Goal: Check status: Check status

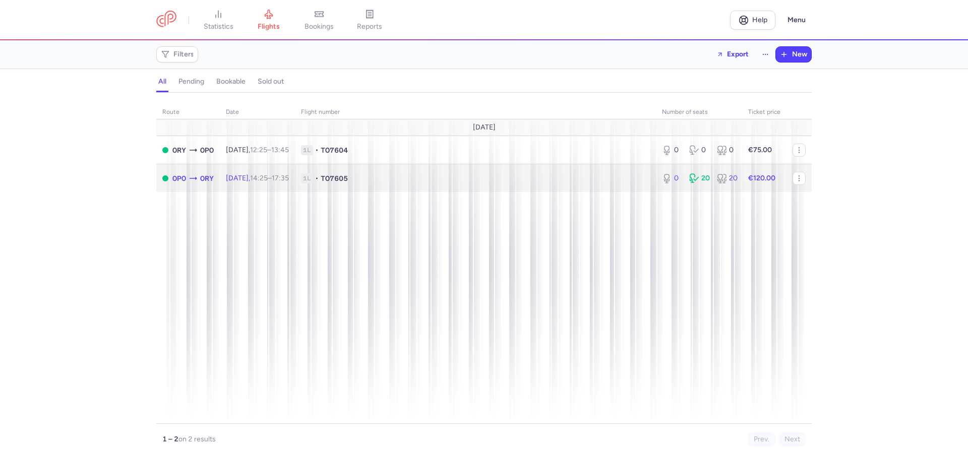
click at [630, 179] on span "1L • TO7605" at bounding box center [475, 178] width 349 height 10
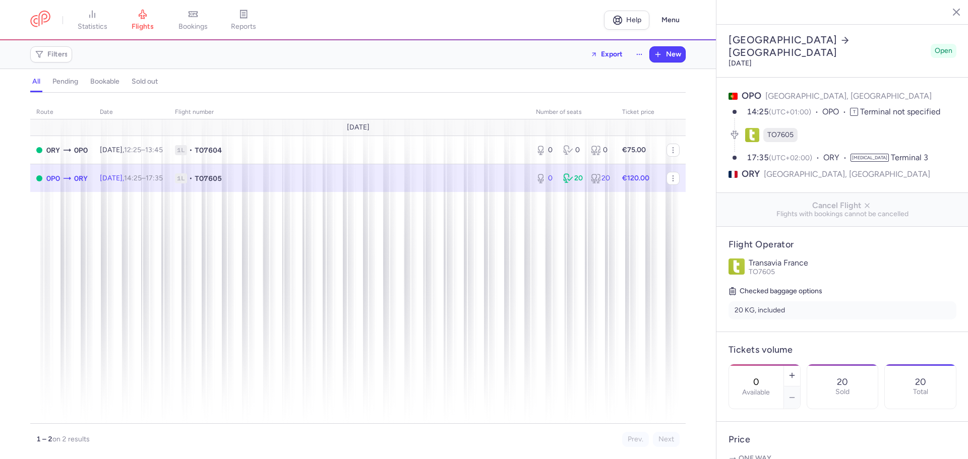
select select "days"
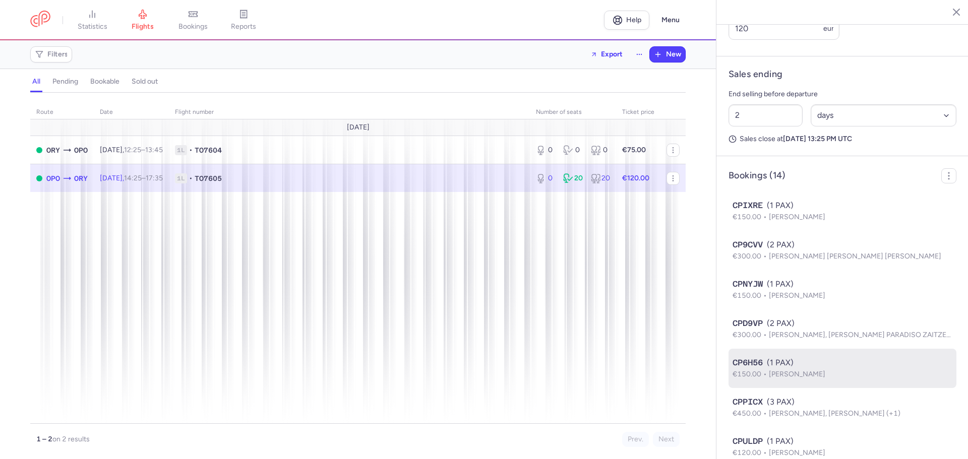
scroll to position [605, 0]
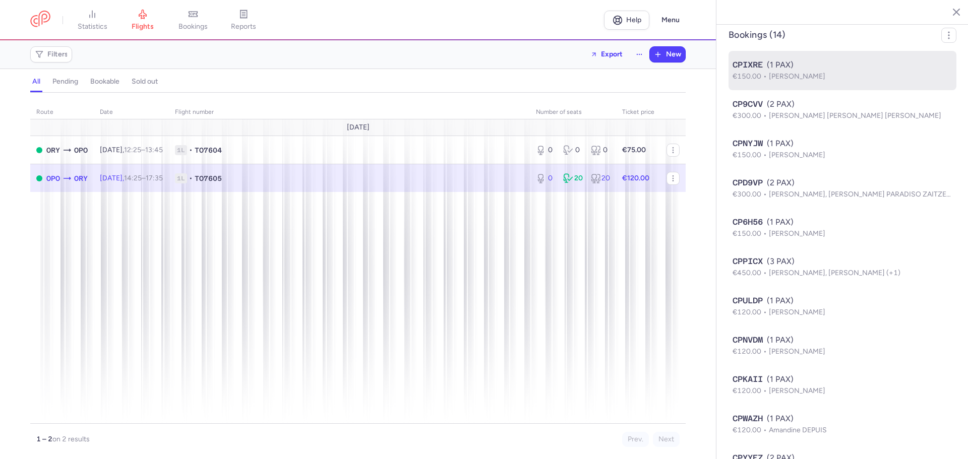
click at [766, 71] on div "CPIXRE (1 PAX)" at bounding box center [843, 65] width 220 height 12
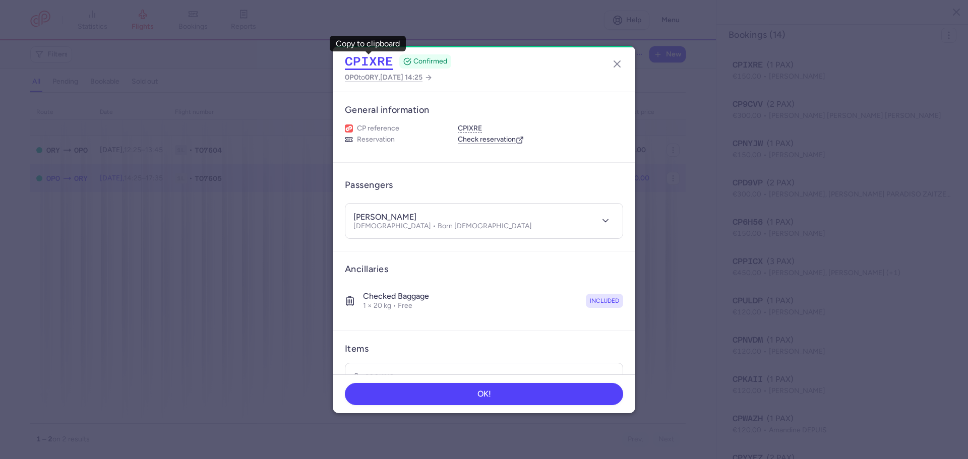
click at [359, 68] on button "CPIXRE" at bounding box center [369, 61] width 48 height 15
click at [616, 62] on icon "button" at bounding box center [617, 64] width 12 height 12
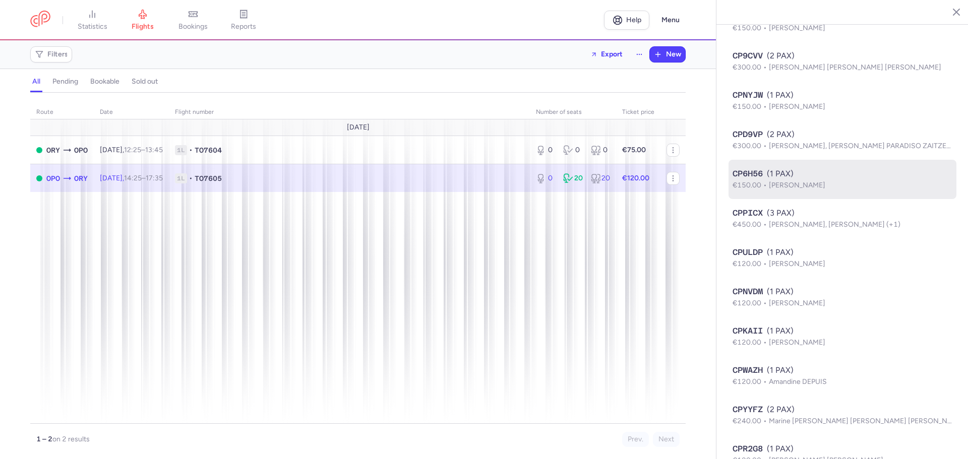
scroll to position [673, 0]
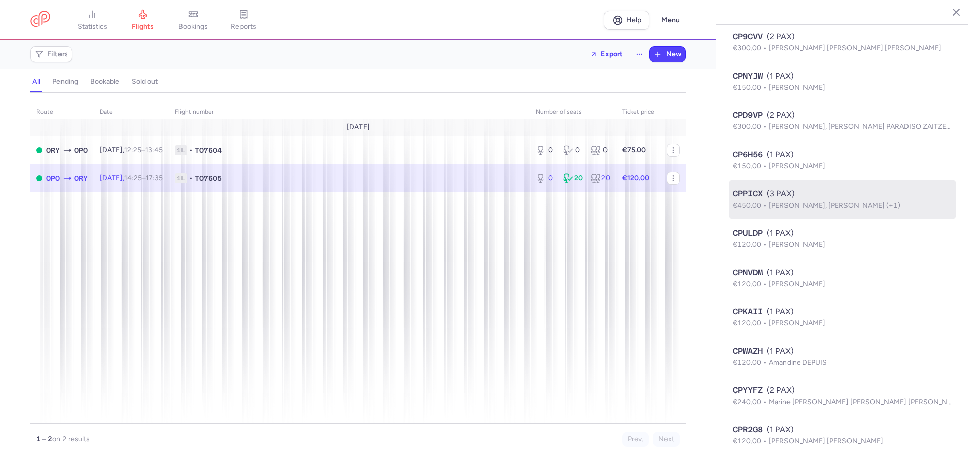
click at [884, 210] on span "Cidalia ALVES PEREIRA, Jessica SOARES (+1)" at bounding box center [835, 205] width 132 height 9
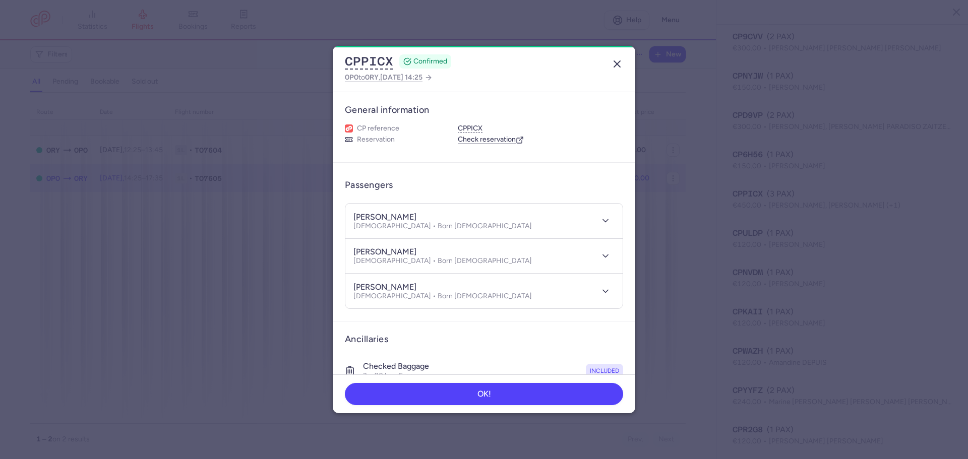
click at [619, 64] on icon "button" at bounding box center [617, 64] width 12 height 12
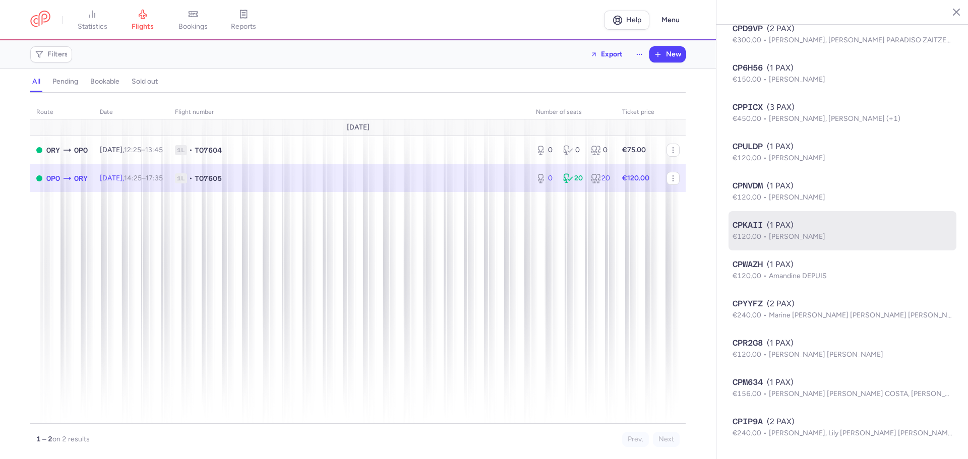
scroll to position [774, 0]
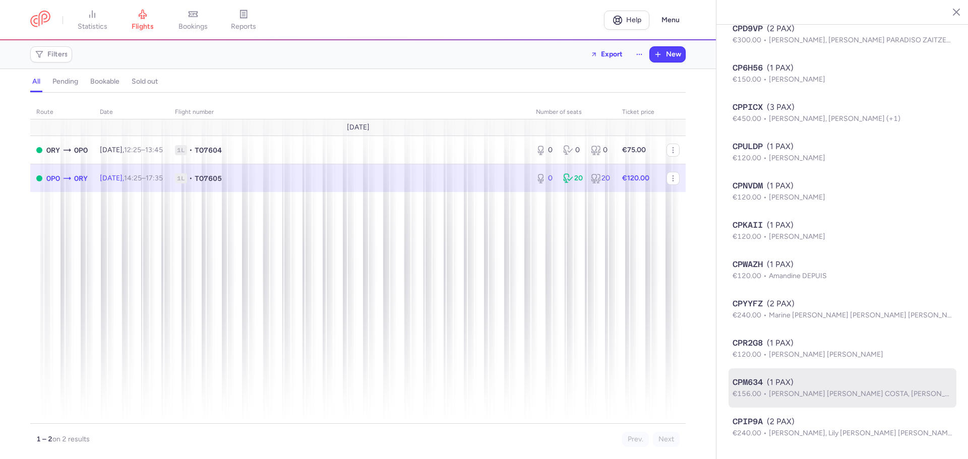
click at [915, 392] on span "Alexandrine DE OLIVEIRA SOARES COSTA, Gaspard Louis LE ROUX" at bounding box center [897, 394] width 257 height 9
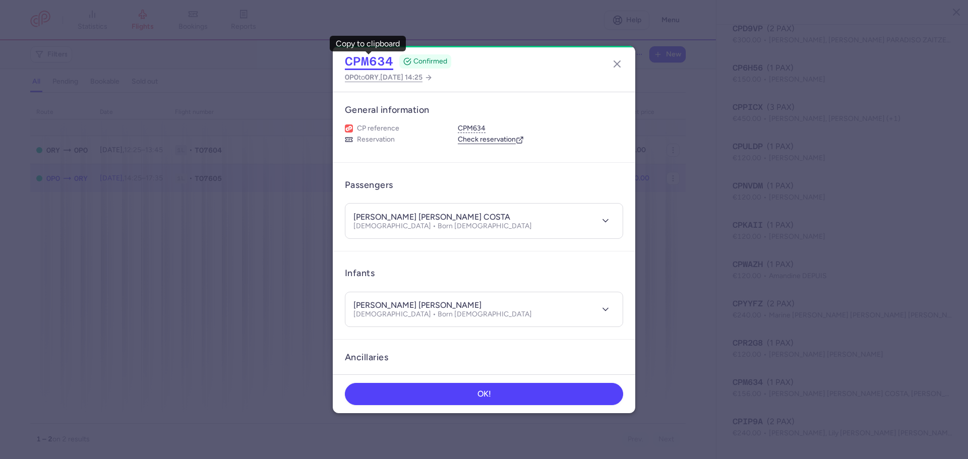
click at [365, 57] on button "CPM634" at bounding box center [369, 61] width 48 height 15
click at [616, 57] on button "button" at bounding box center [617, 64] width 16 height 16
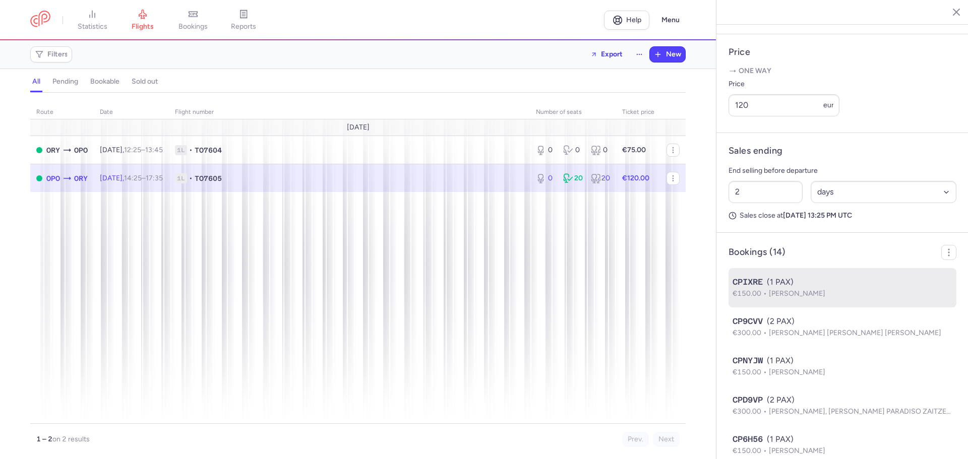
scroll to position [421, 0]
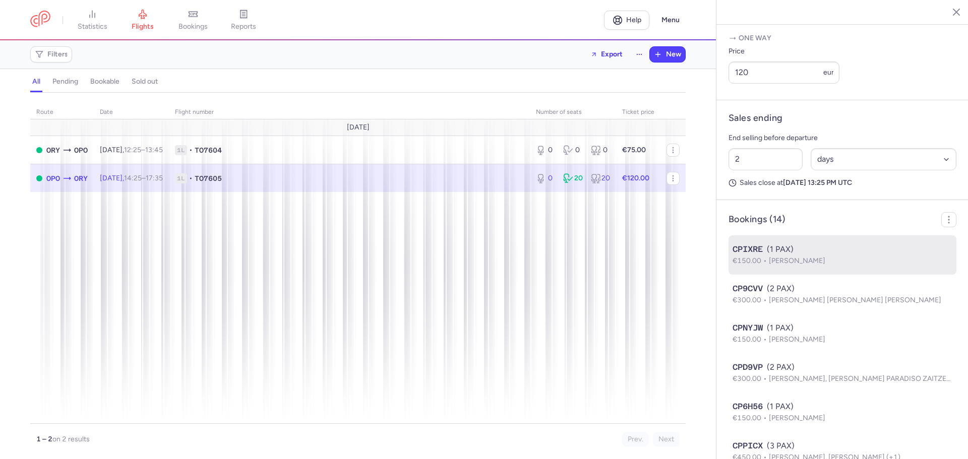
click at [826, 265] on span "Zelia ALVES DE OLIVEIRA" at bounding box center [797, 261] width 56 height 9
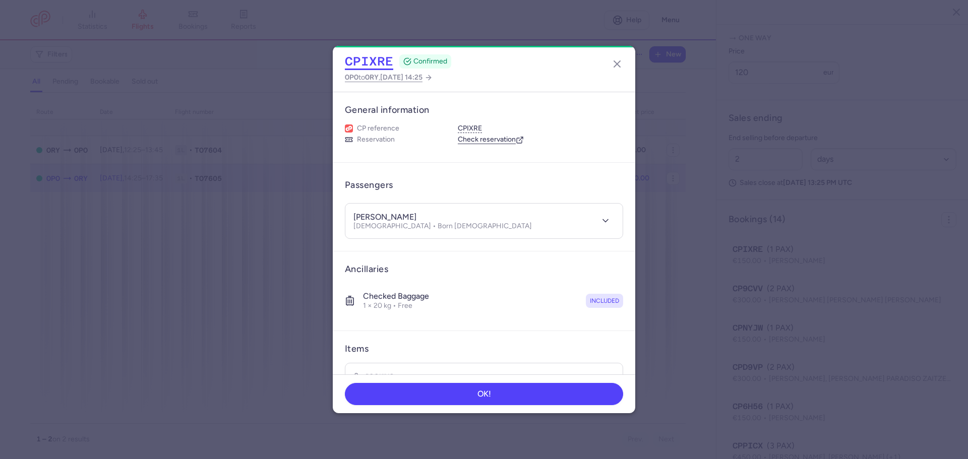
click at [369, 59] on button "CPIXRE" at bounding box center [369, 61] width 48 height 15
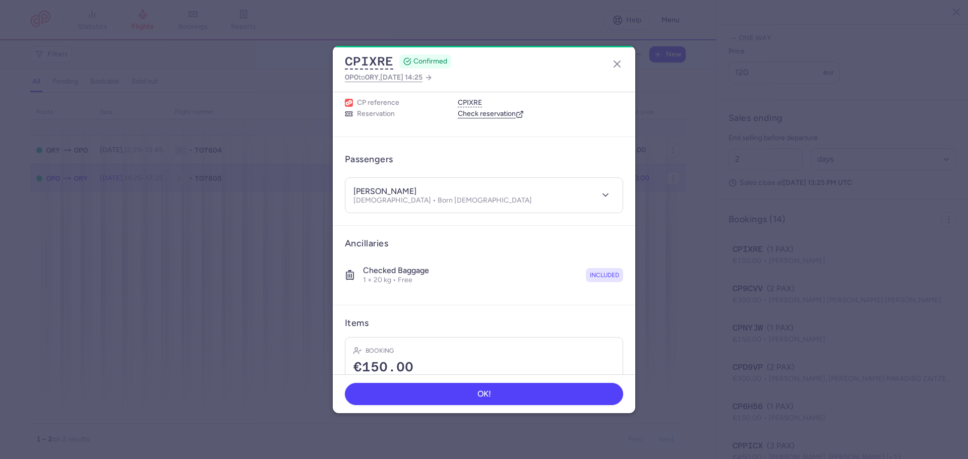
scroll to position [50, 0]
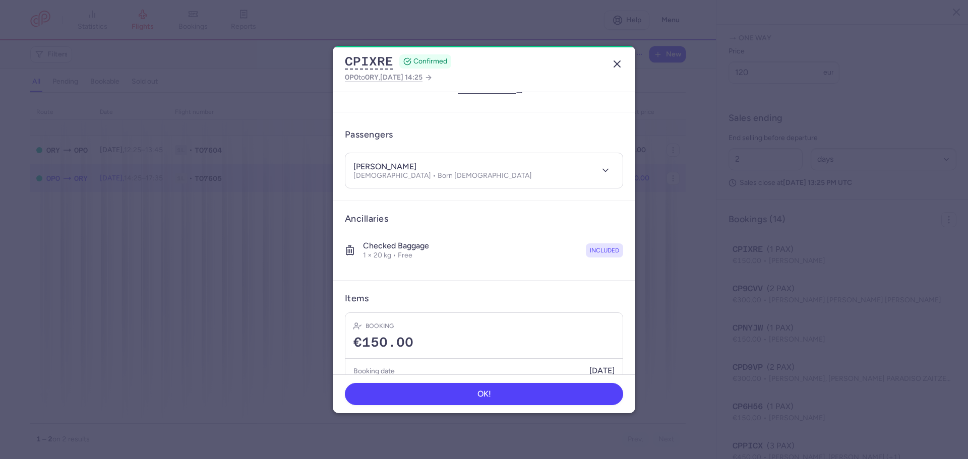
click at [619, 67] on line "button" at bounding box center [617, 64] width 6 height 6
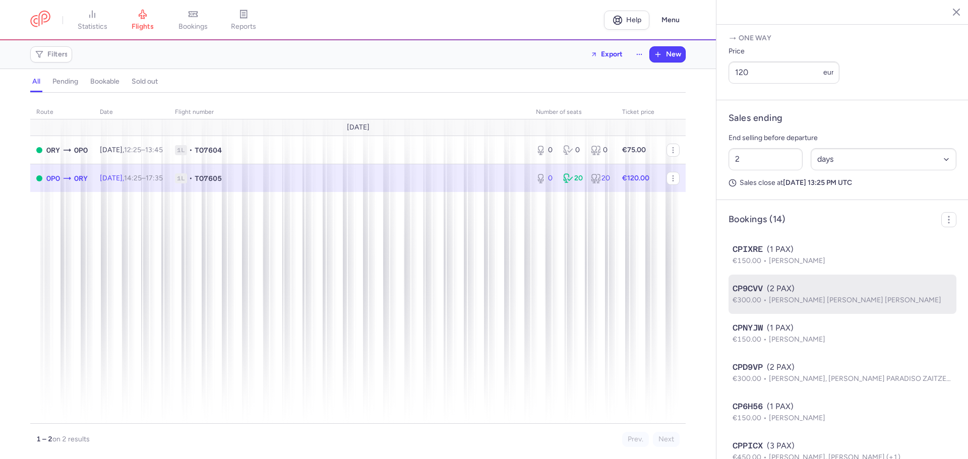
click at [881, 305] on span "Diana GOMES SIMOES, Alexandre FELIX MADUREIRA" at bounding box center [855, 300] width 172 height 9
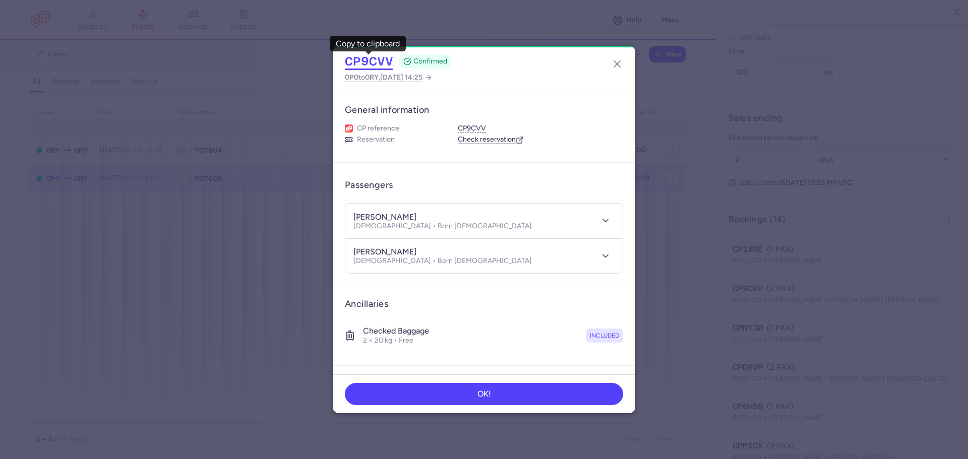
click at [374, 64] on button "CP9CVV" at bounding box center [369, 61] width 48 height 15
click at [622, 62] on icon "button" at bounding box center [617, 64] width 12 height 12
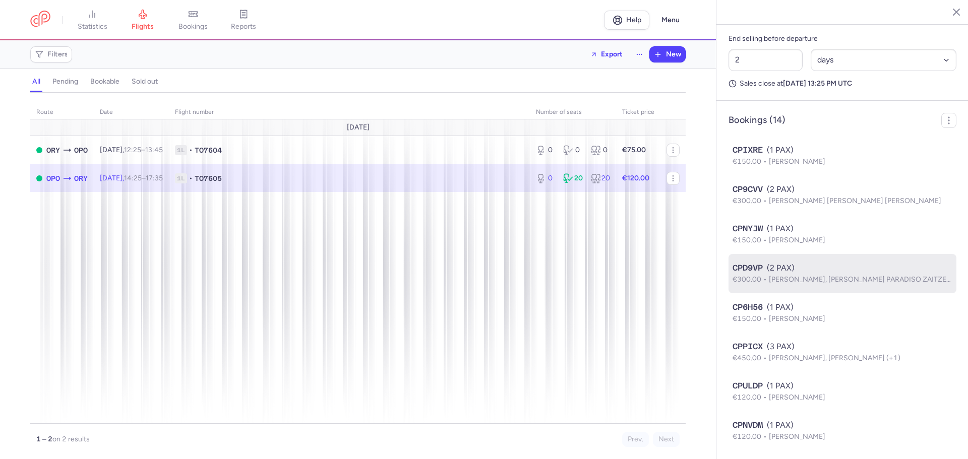
scroll to position [521, 0]
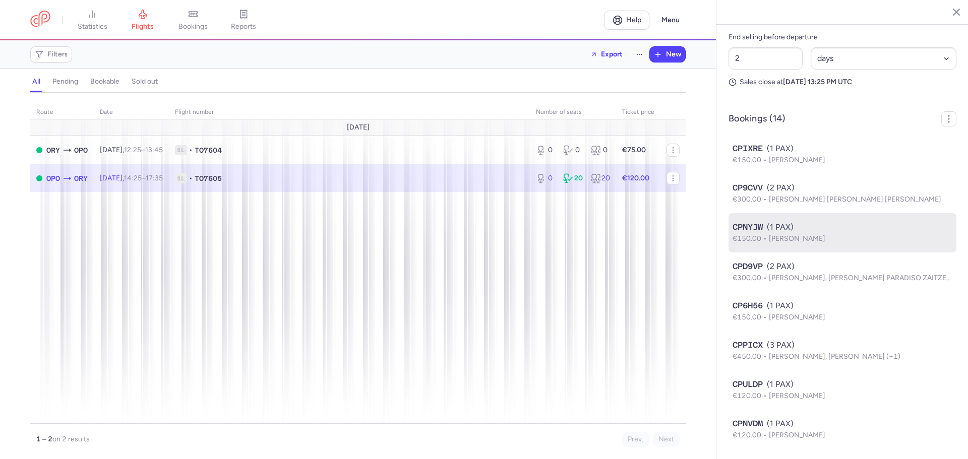
click at [867, 234] on div "CPNYJW (1 PAX)" at bounding box center [843, 227] width 220 height 12
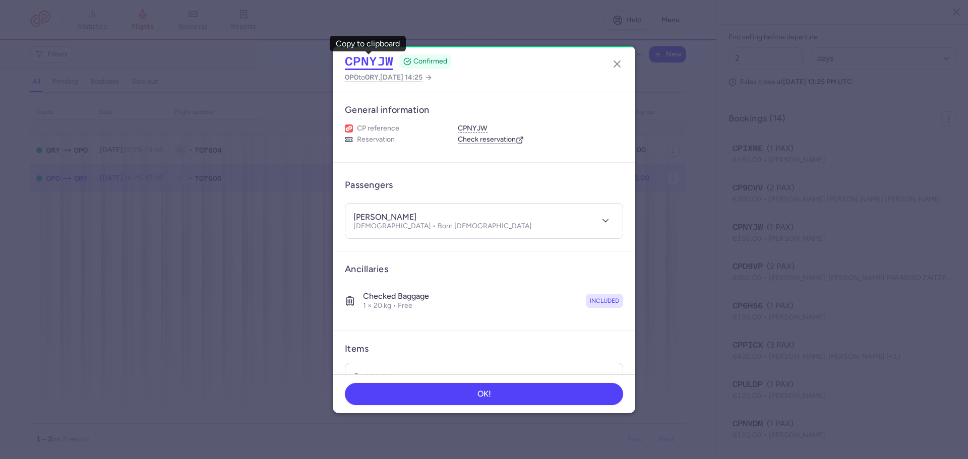
click at [363, 62] on button "CPNYJW" at bounding box center [369, 61] width 48 height 15
drag, startPoint x: 616, startPoint y: 66, endPoint x: 615, endPoint y: 71, distance: 5.6
click at [616, 66] on line "button" at bounding box center [617, 64] width 6 height 6
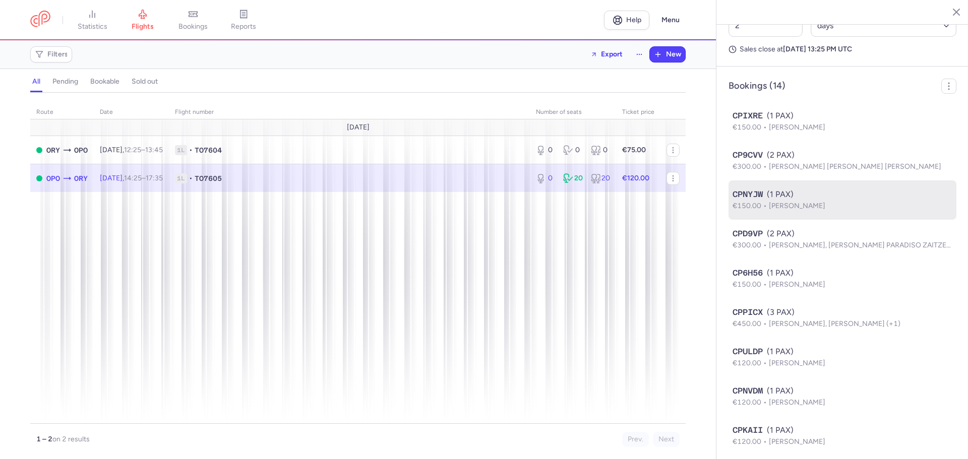
scroll to position [572, 0]
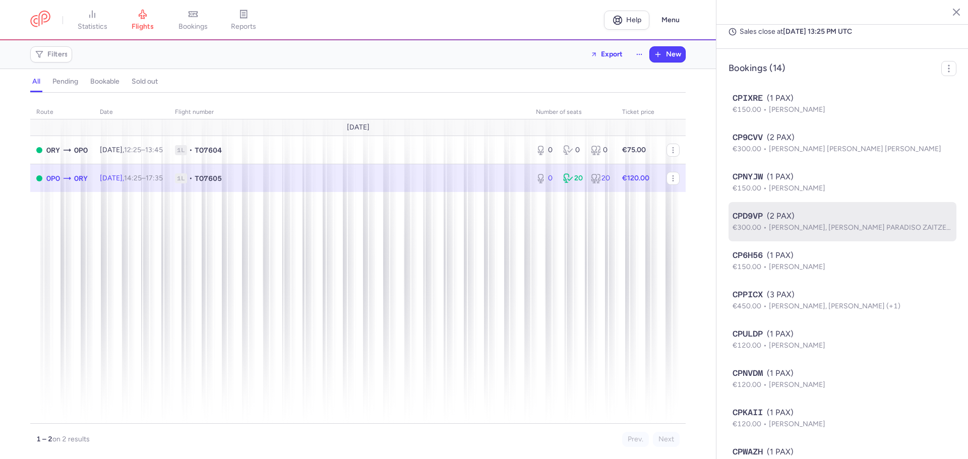
click at [856, 222] on div "CPD9VP (2 PAX)" at bounding box center [843, 216] width 220 height 12
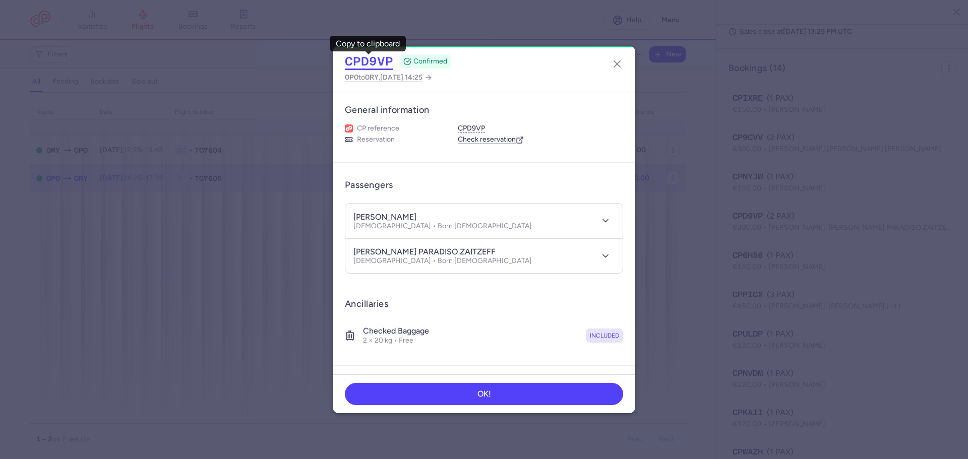
click at [374, 57] on button "CPD9VP" at bounding box center [369, 61] width 48 height 15
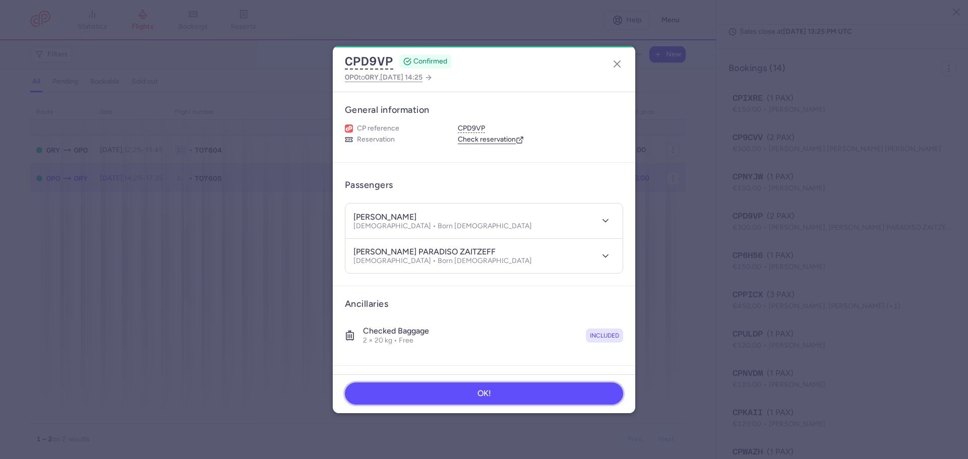
click at [484, 392] on span "OK!" at bounding box center [485, 393] width 14 height 9
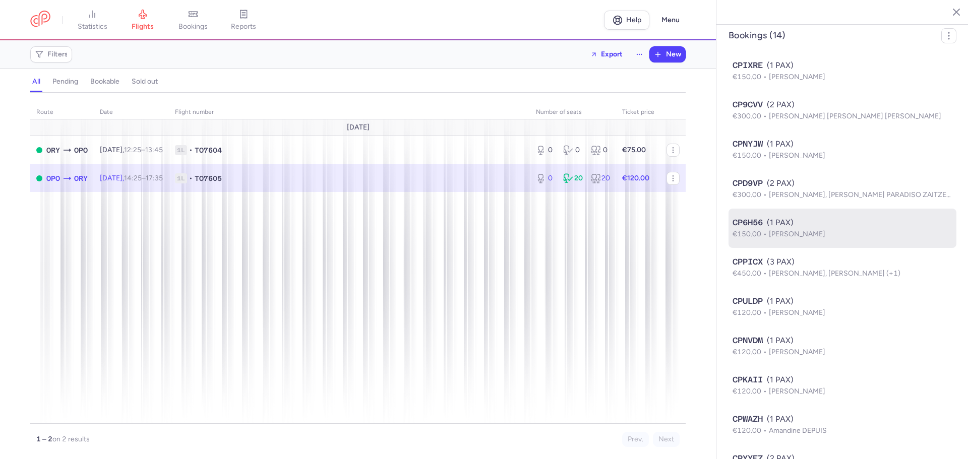
scroll to position [622, 0]
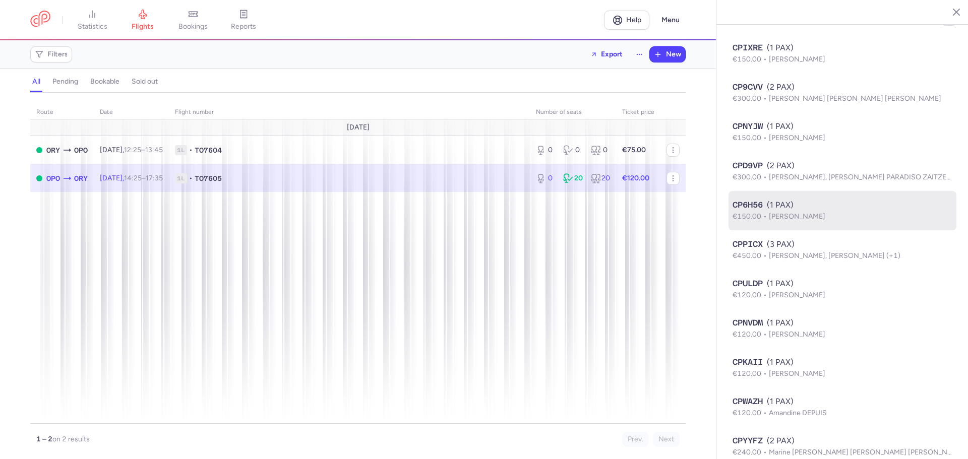
click at [859, 211] on div "CP6H56 (1 PAX)" at bounding box center [843, 205] width 220 height 12
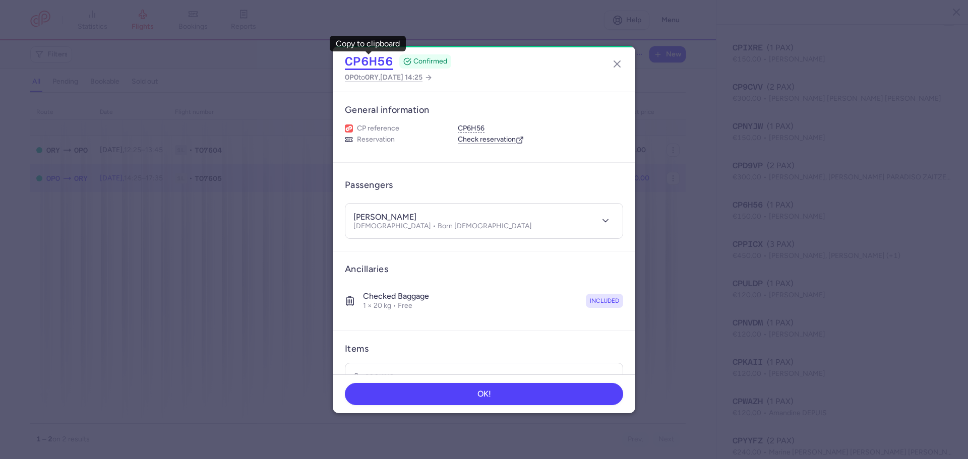
click at [382, 64] on button "CP6H56" at bounding box center [369, 61] width 48 height 15
click at [617, 63] on icon "button" at bounding box center [617, 64] width 12 height 12
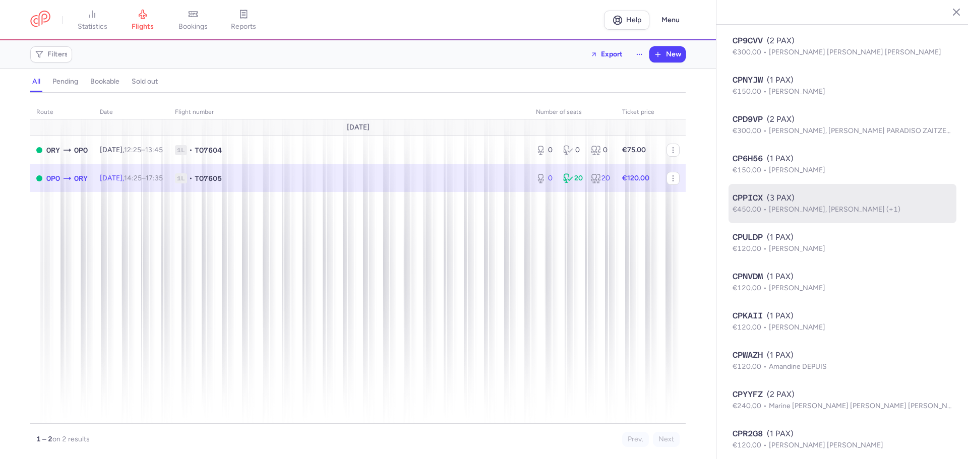
scroll to position [723, 0]
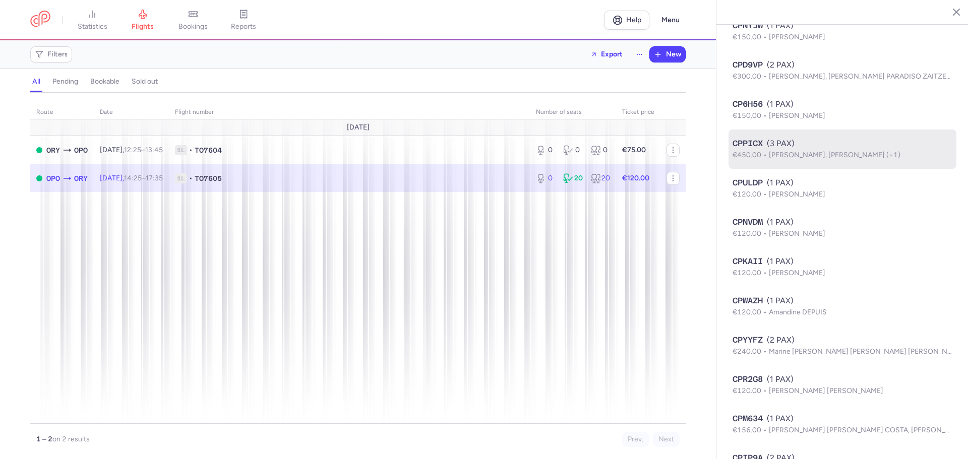
click at [849, 175] on li "CPPICX (3 PAX) €450.00 Cidalia ALVES PEREIRA, Jessica SOARES (+1)" at bounding box center [843, 188] width 228 height 39
click at [811, 150] on div "CPPICX (3 PAX)" at bounding box center [843, 144] width 220 height 12
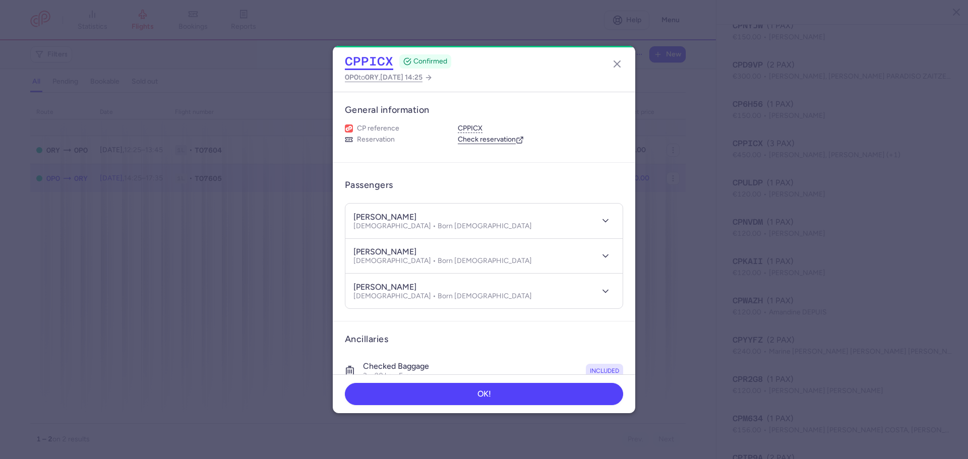
click at [374, 63] on button "CPPICX" at bounding box center [369, 61] width 48 height 15
click at [615, 60] on icon "button" at bounding box center [617, 64] width 12 height 12
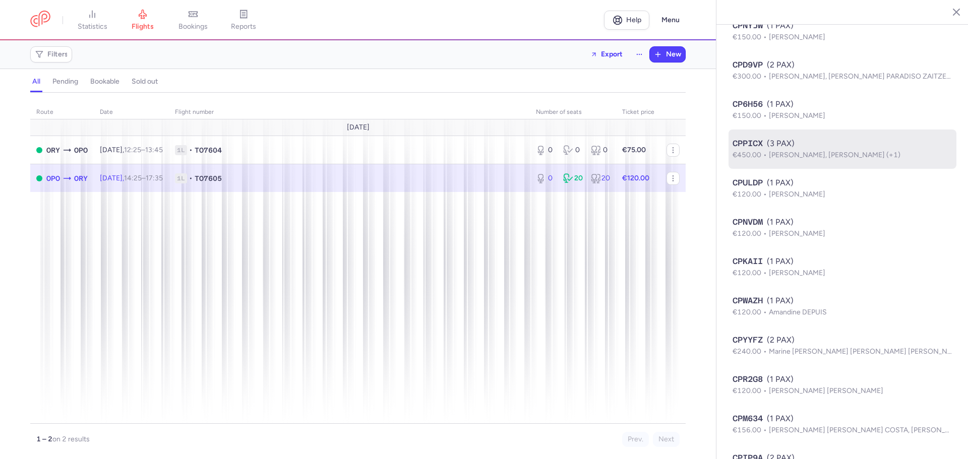
click at [887, 159] on span "Cidalia ALVES PEREIRA, Jessica SOARES (+1)" at bounding box center [835, 155] width 132 height 9
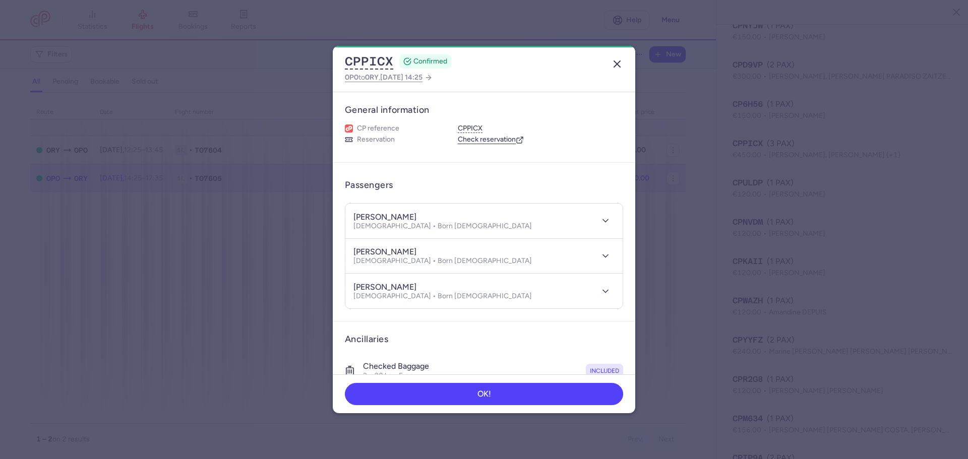
click at [619, 64] on icon "button" at bounding box center [617, 64] width 12 height 12
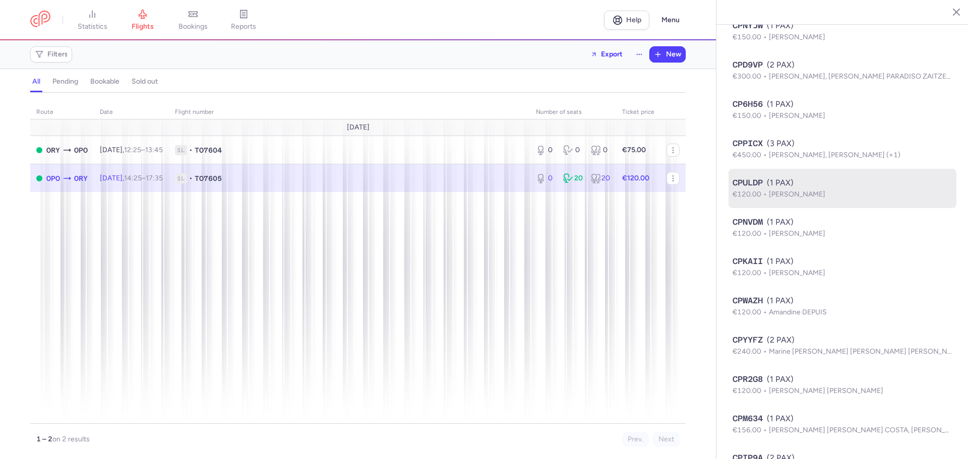
click at [826, 199] on span "Jessica Caroline VIEIRA" at bounding box center [797, 194] width 56 height 9
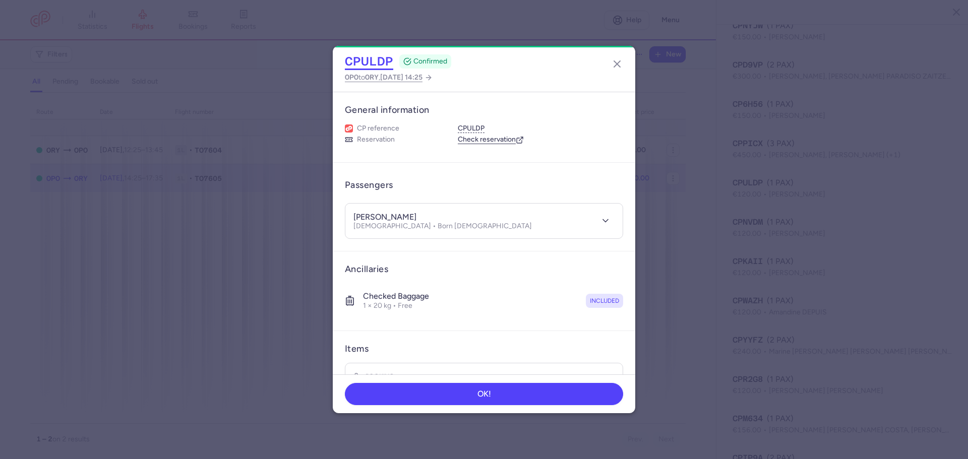
click at [368, 59] on button "CPULDP" at bounding box center [369, 61] width 48 height 15
click at [620, 65] on icon "button" at bounding box center [617, 64] width 12 height 12
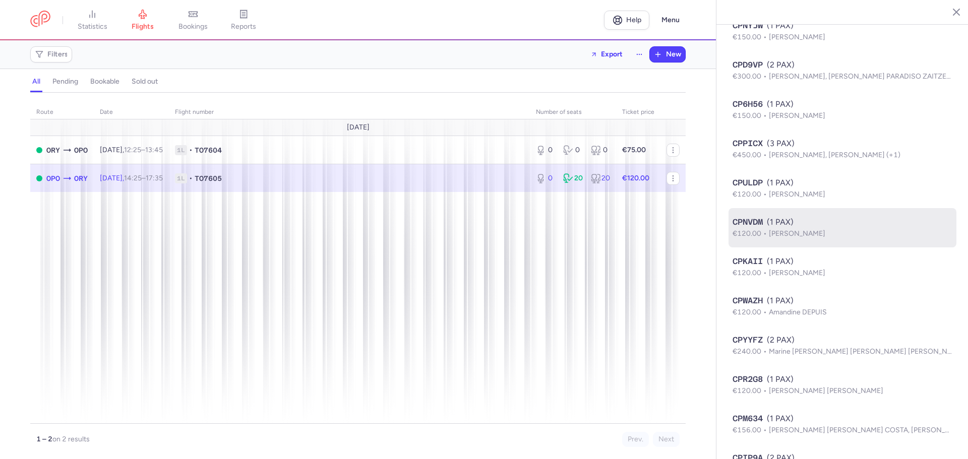
click at [826, 240] on p "€120.00 Laura FILLETTE" at bounding box center [843, 233] width 220 height 11
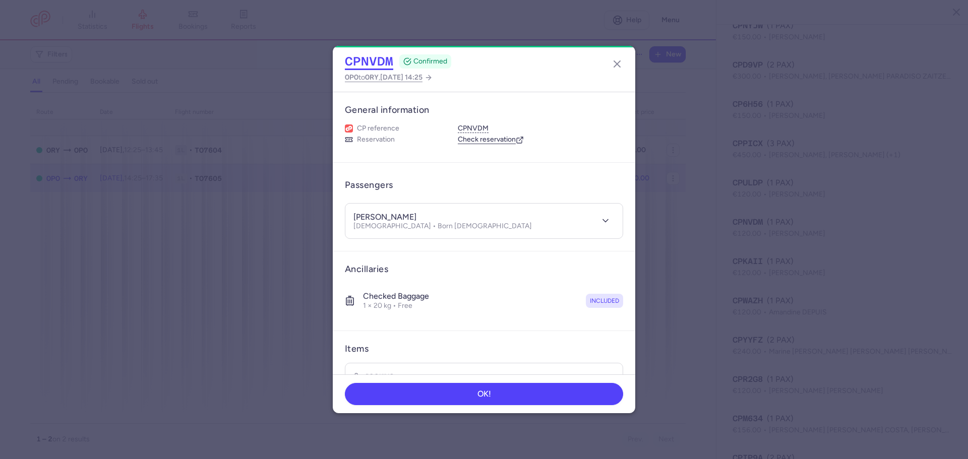
click at [385, 64] on button "CPNVDM" at bounding box center [369, 61] width 48 height 15
click at [616, 65] on line "button" at bounding box center [617, 64] width 6 height 6
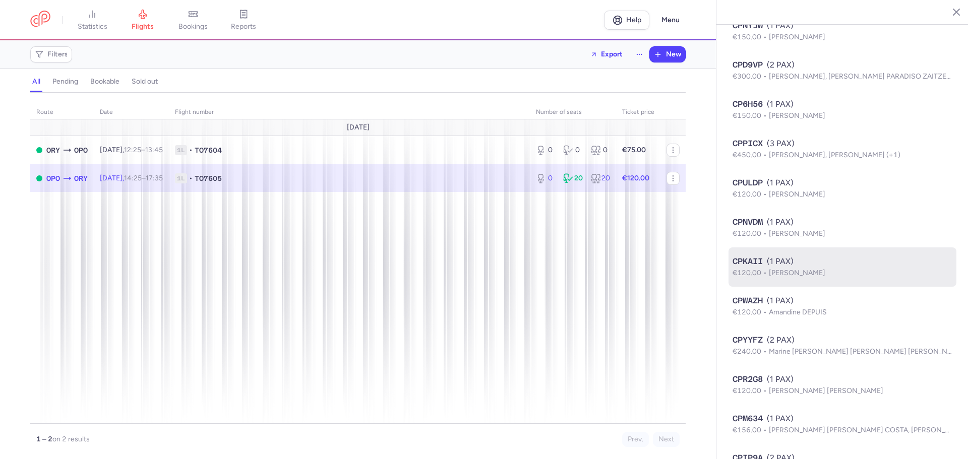
click at [839, 268] on div "CPKAII (1 PAX)" at bounding box center [843, 262] width 220 height 12
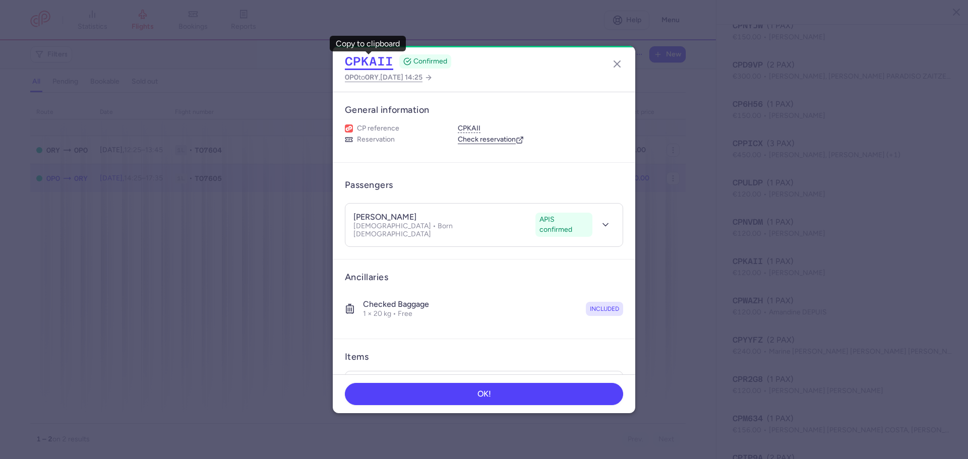
click at [366, 60] on button "CPKAII" at bounding box center [369, 61] width 48 height 15
click at [620, 67] on icon "button" at bounding box center [617, 64] width 12 height 12
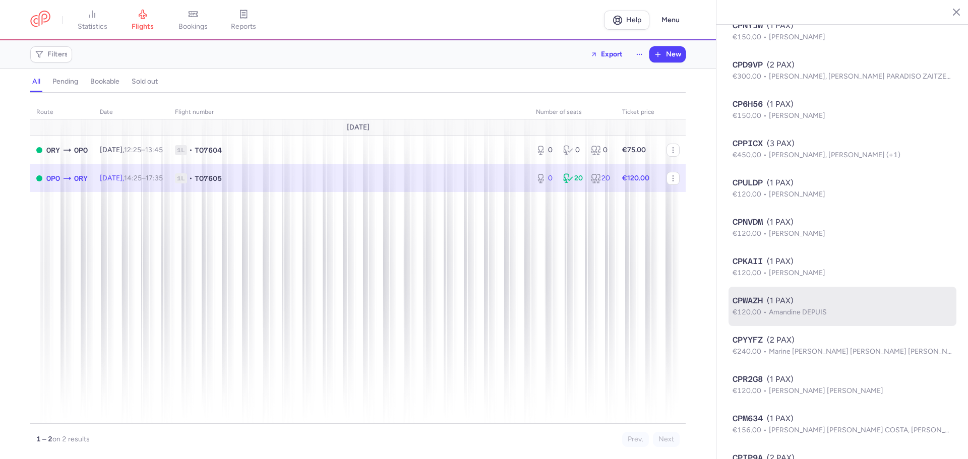
click at [850, 318] on p "€120.00 Amandine DEPUIS" at bounding box center [843, 312] width 220 height 11
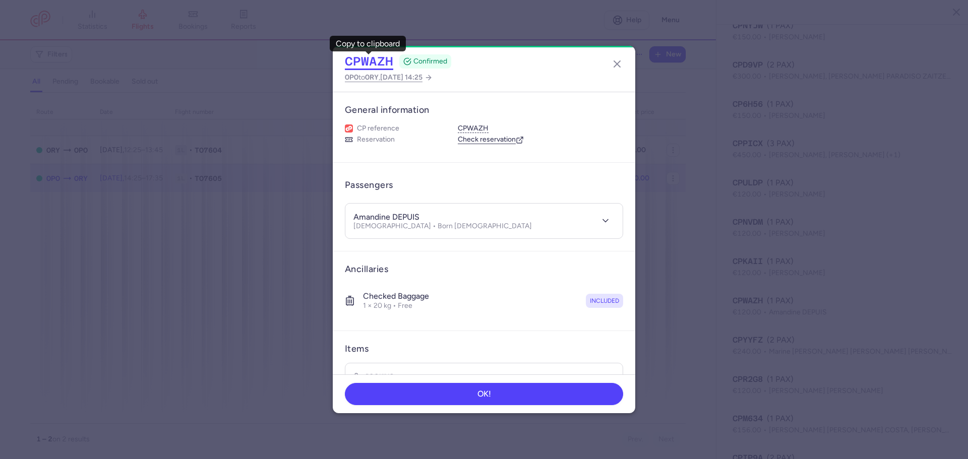
click at [371, 63] on button "CPWAZH" at bounding box center [369, 61] width 48 height 15
click at [612, 67] on icon "button" at bounding box center [617, 64] width 12 height 12
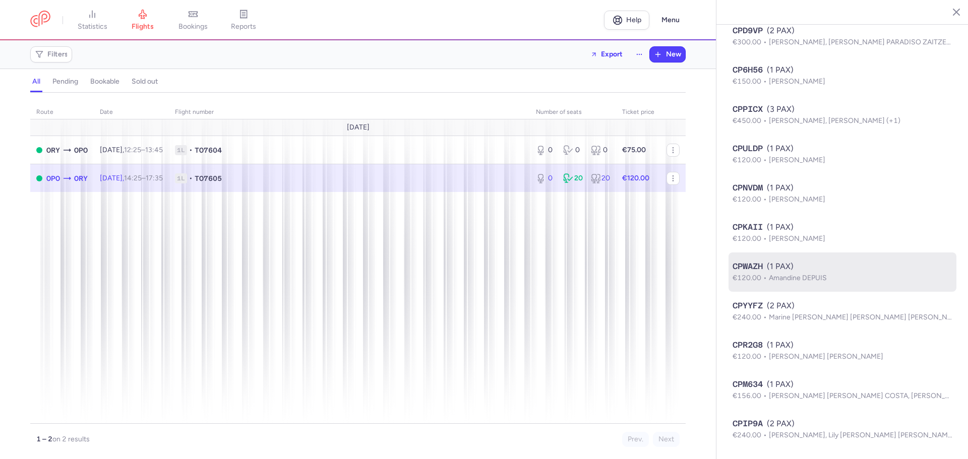
scroll to position [774, 0]
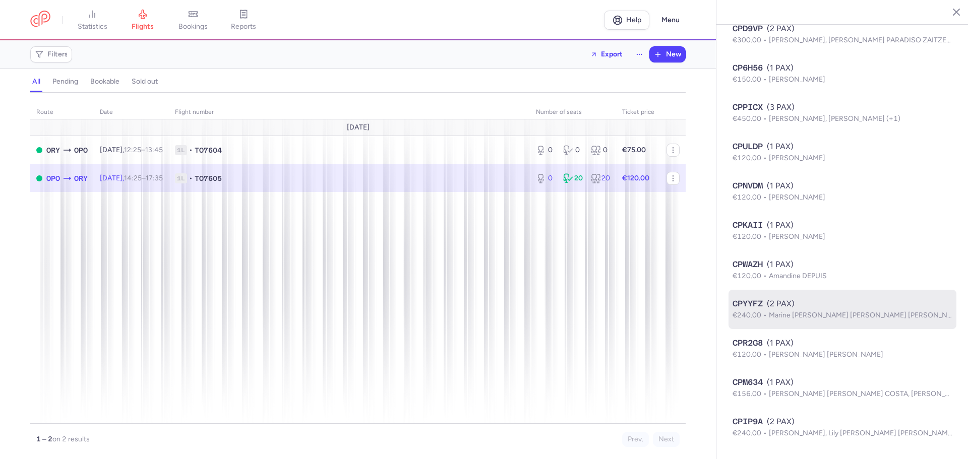
click at [839, 307] on div "CPYYFZ (2 PAX)" at bounding box center [843, 304] width 220 height 12
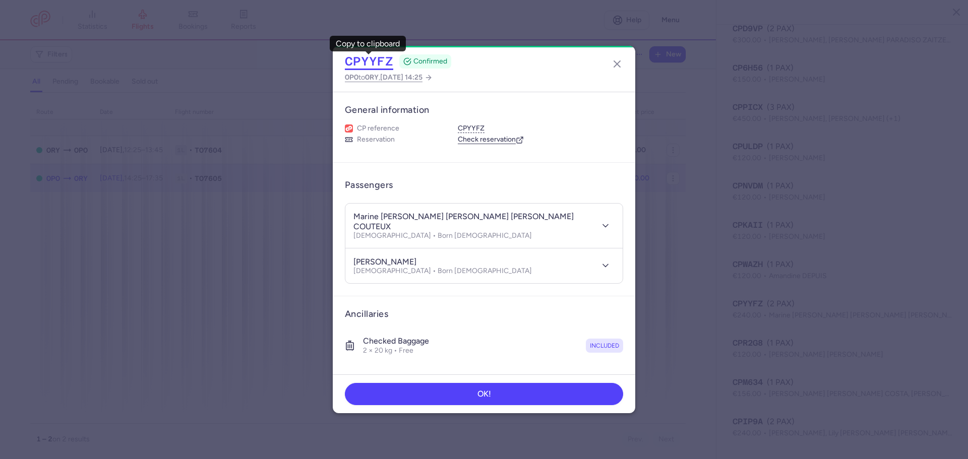
click at [379, 64] on button "CPYYFZ" at bounding box center [369, 61] width 48 height 15
click at [616, 64] on icon "button" at bounding box center [617, 64] width 12 height 12
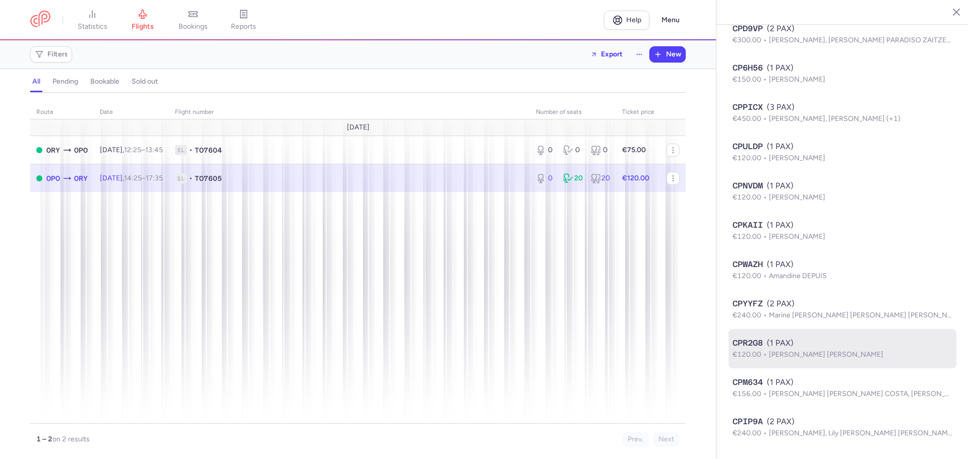
click at [869, 352] on span "Maria Amelia CORDEIRO TEIXEIRA" at bounding box center [826, 355] width 114 height 9
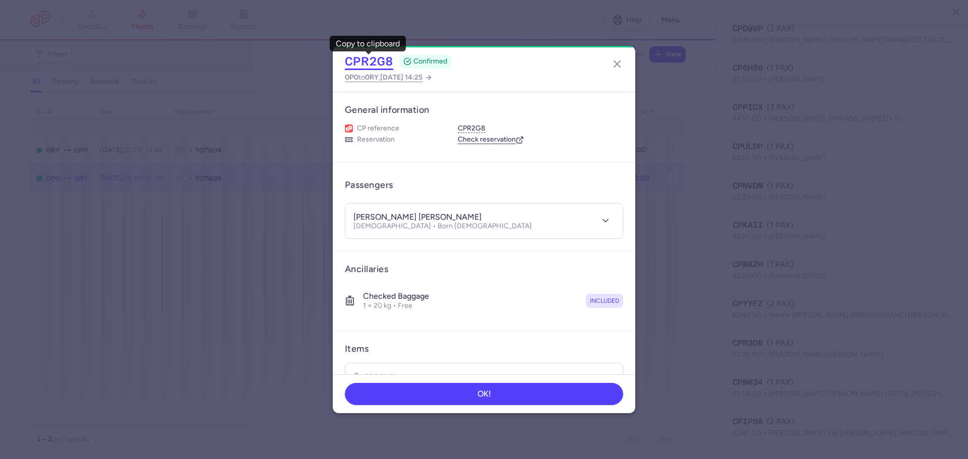
click at [376, 61] on button "CPR2G8" at bounding box center [369, 61] width 48 height 15
click at [616, 63] on line "button" at bounding box center [617, 64] width 6 height 6
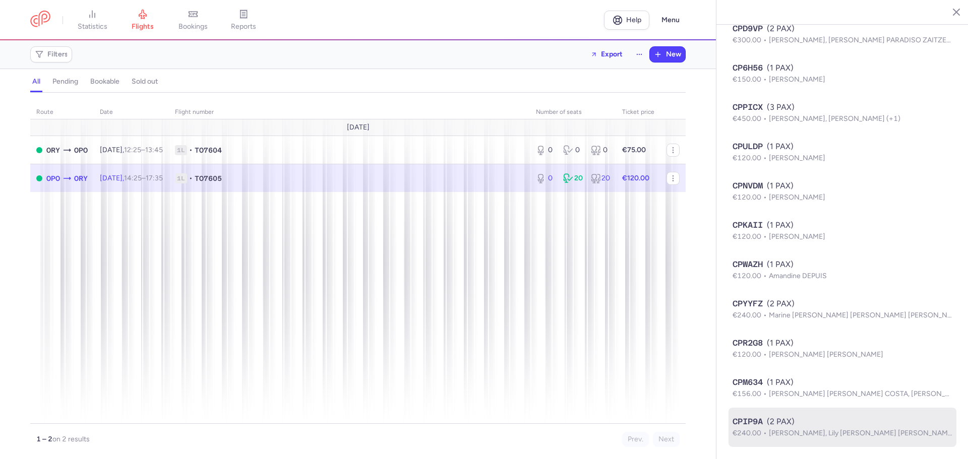
click at [898, 432] on span "Sophie LAGES, Lily Nadine Estelle RUELLE LAGES" at bounding box center [862, 433] width 186 height 9
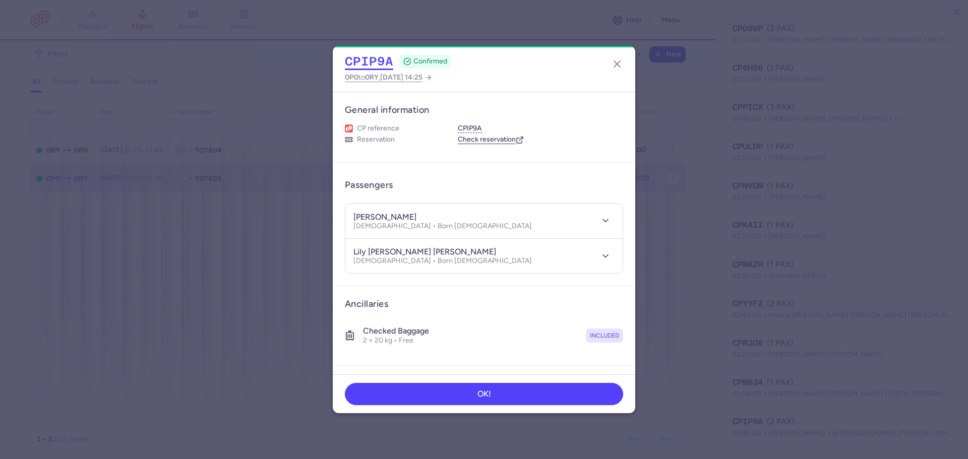
click at [383, 65] on button "CPIP9A" at bounding box center [369, 61] width 48 height 15
click at [620, 64] on icon "button" at bounding box center [617, 64] width 12 height 12
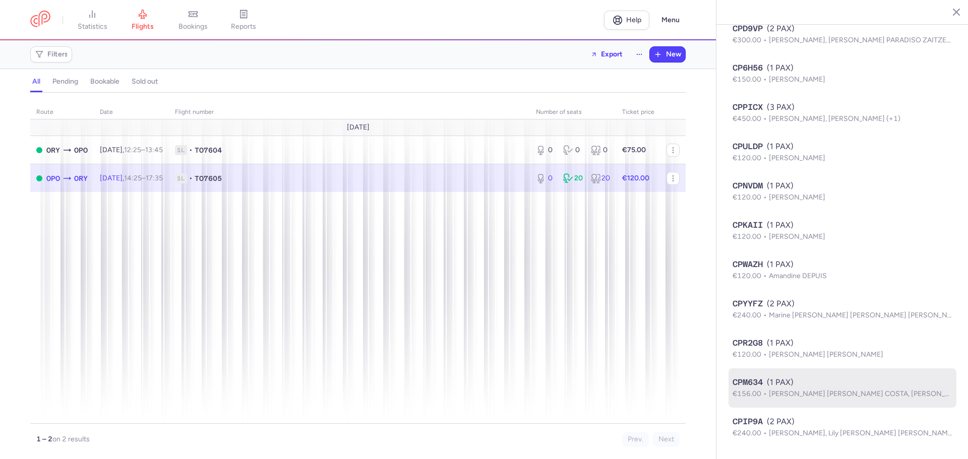
click at [883, 385] on div "CPM634 (1 PAX)" at bounding box center [843, 383] width 220 height 12
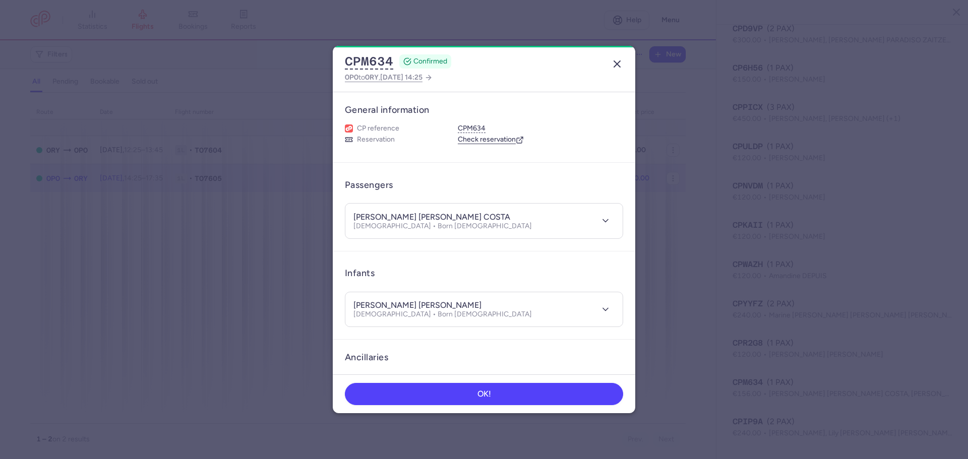
click at [615, 66] on line "button" at bounding box center [617, 64] width 6 height 6
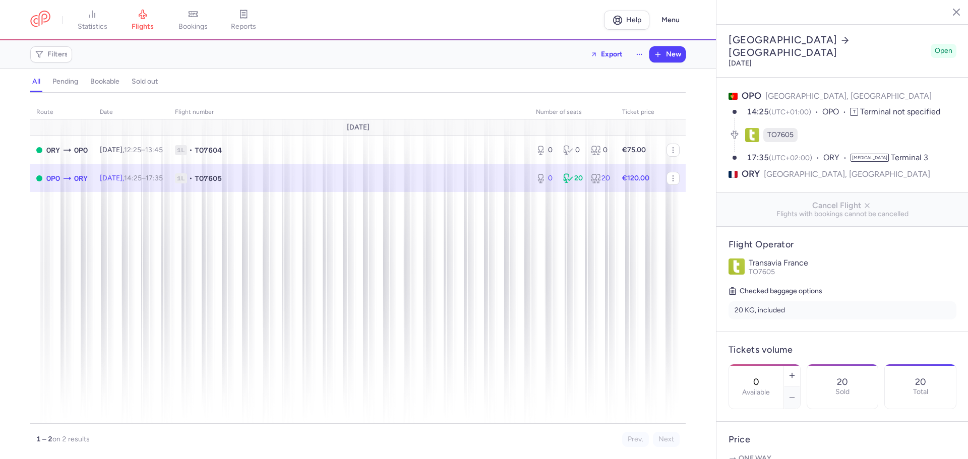
click at [950, 13] on icon "button" at bounding box center [949, 12] width 10 height 10
